Goal: Task Accomplishment & Management: Use online tool/utility

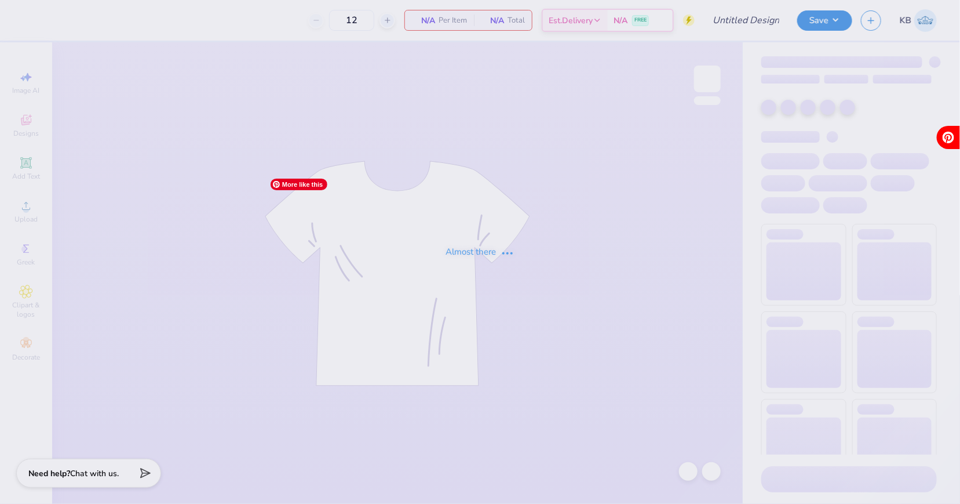
type input "Titans spirit wear"
type input "35"
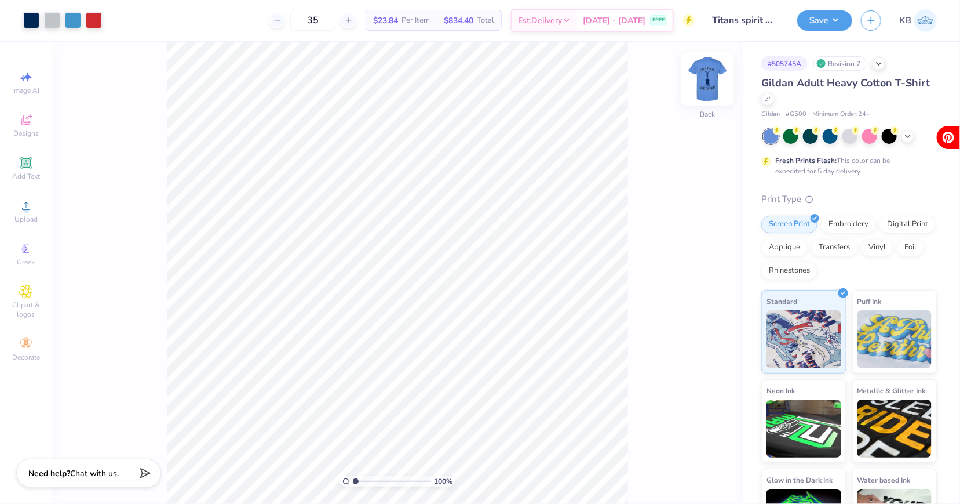
click at [712, 86] on img at bounding box center [707, 79] width 46 height 46
click at [905, 141] on div at bounding box center [850, 136] width 173 height 15
click at [912, 137] on icon at bounding box center [907, 134] width 9 height 9
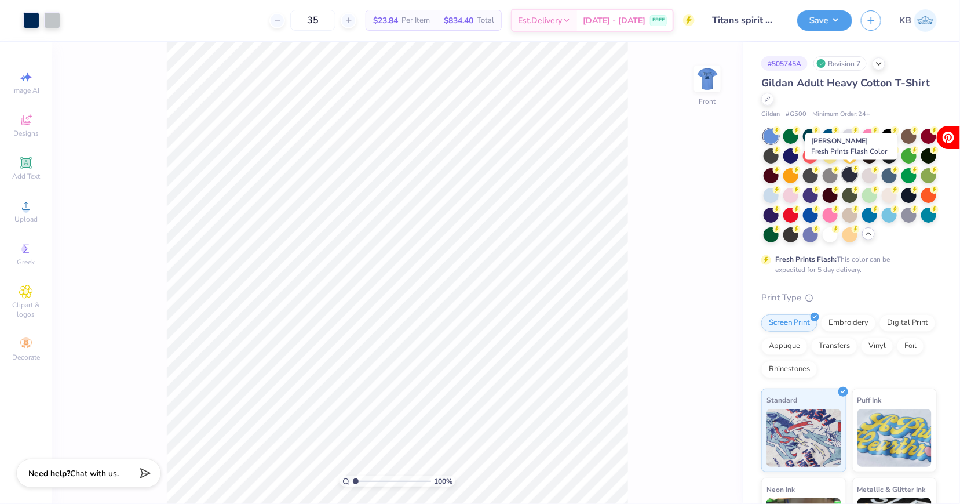
click at [856, 174] on div at bounding box center [850, 174] width 15 height 15
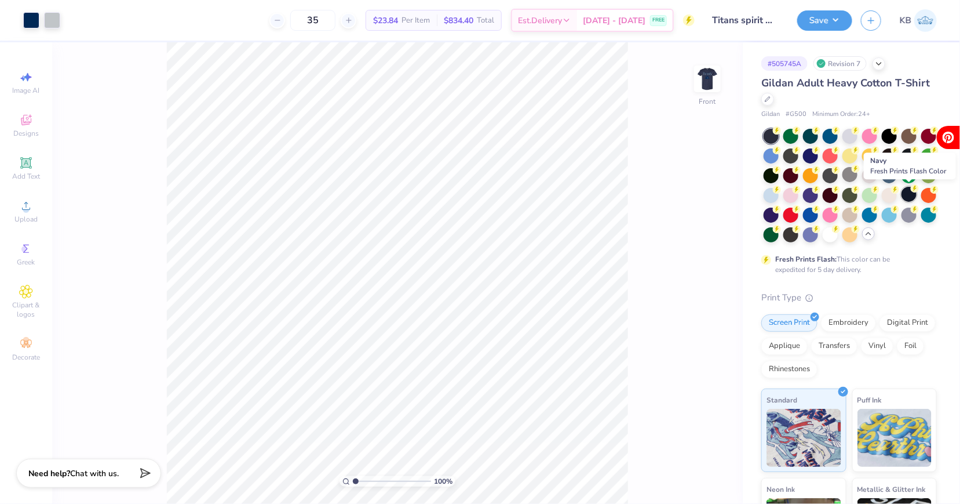
click at [909, 192] on div at bounding box center [909, 194] width 15 height 15
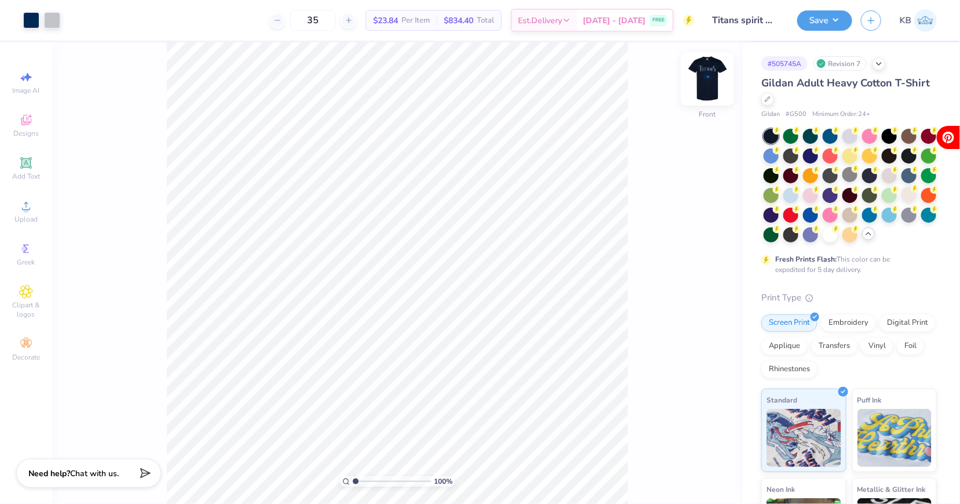
click at [708, 72] on img at bounding box center [707, 79] width 46 height 46
